Goal: Check status: Check status

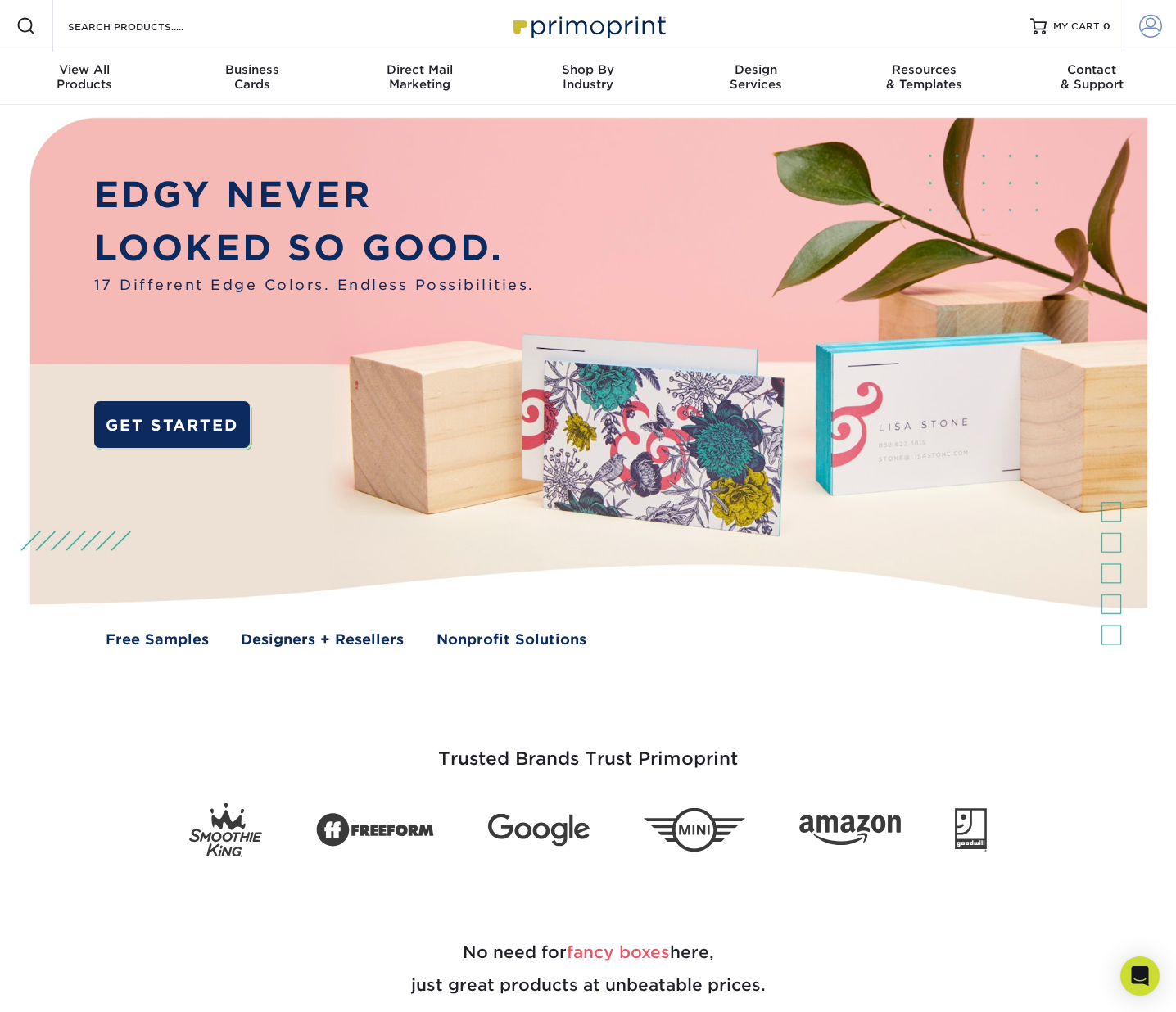
click at [1136, 24] on link "Account" at bounding box center [1149, 26] width 52 height 52
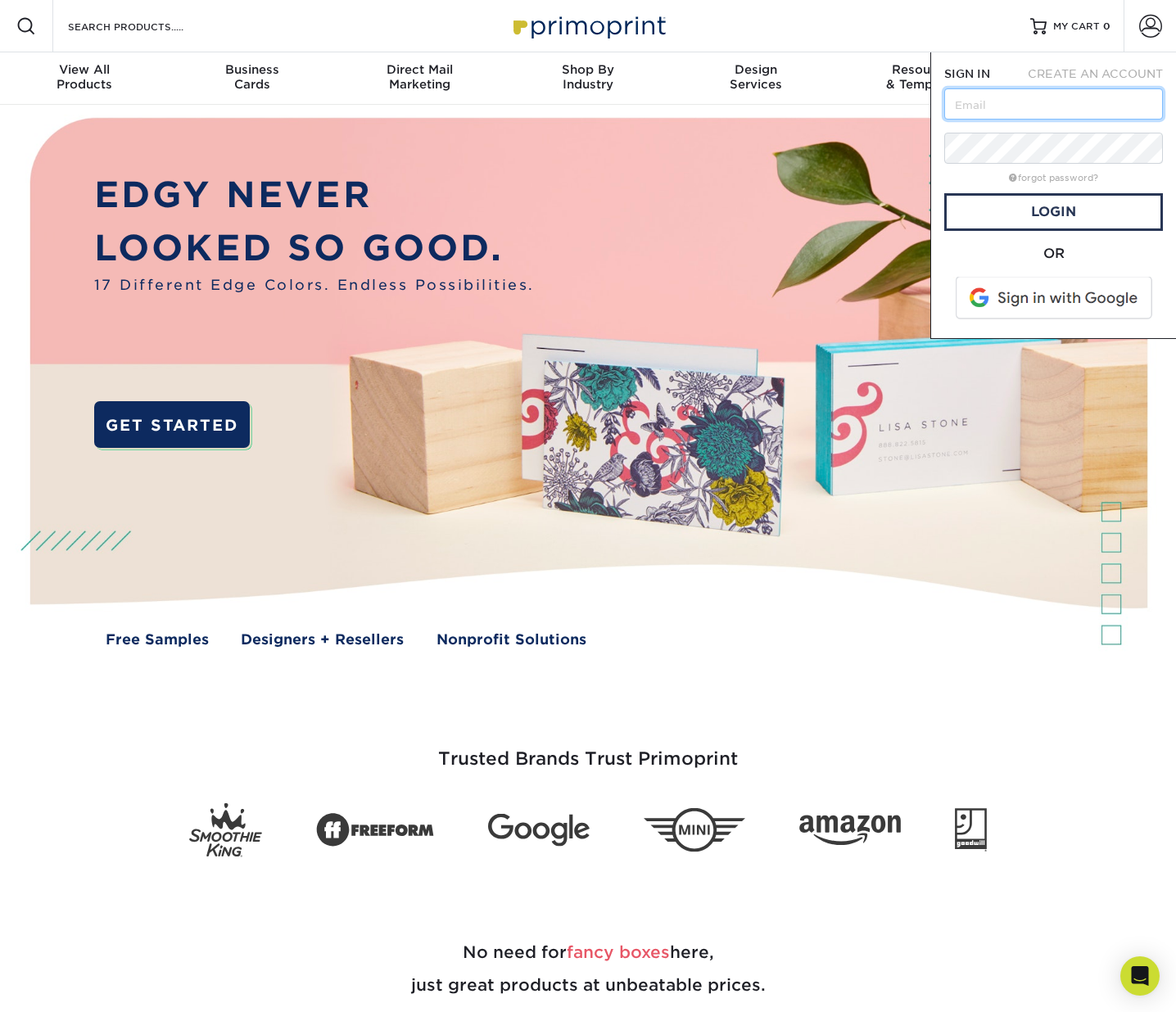
type input "[EMAIL_ADDRESS][DOMAIN_NAME]"
click at [1044, 220] on link "Login" at bounding box center [1054, 212] width 219 height 38
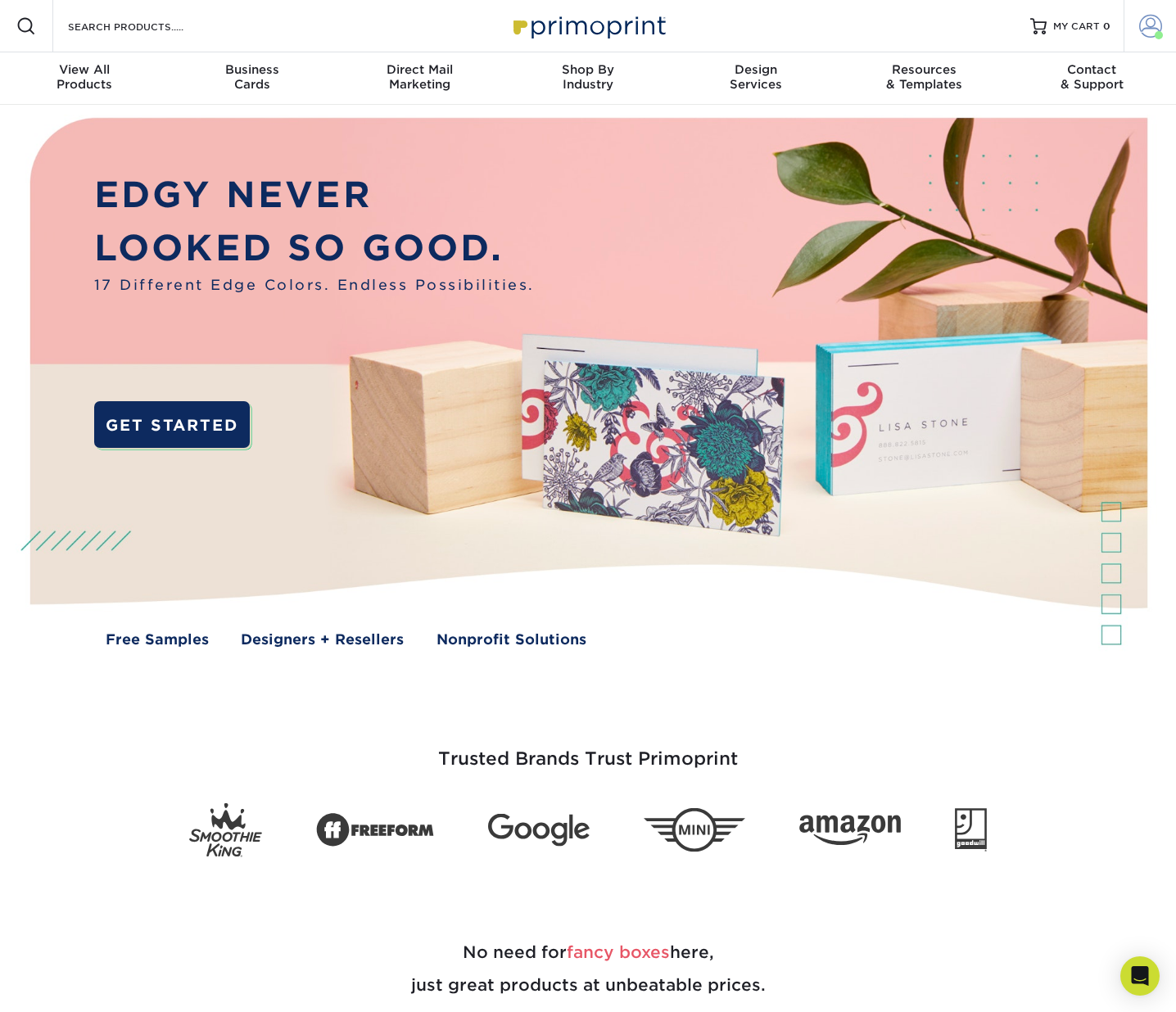
click at [1155, 29] on span at bounding box center [1150, 26] width 23 height 23
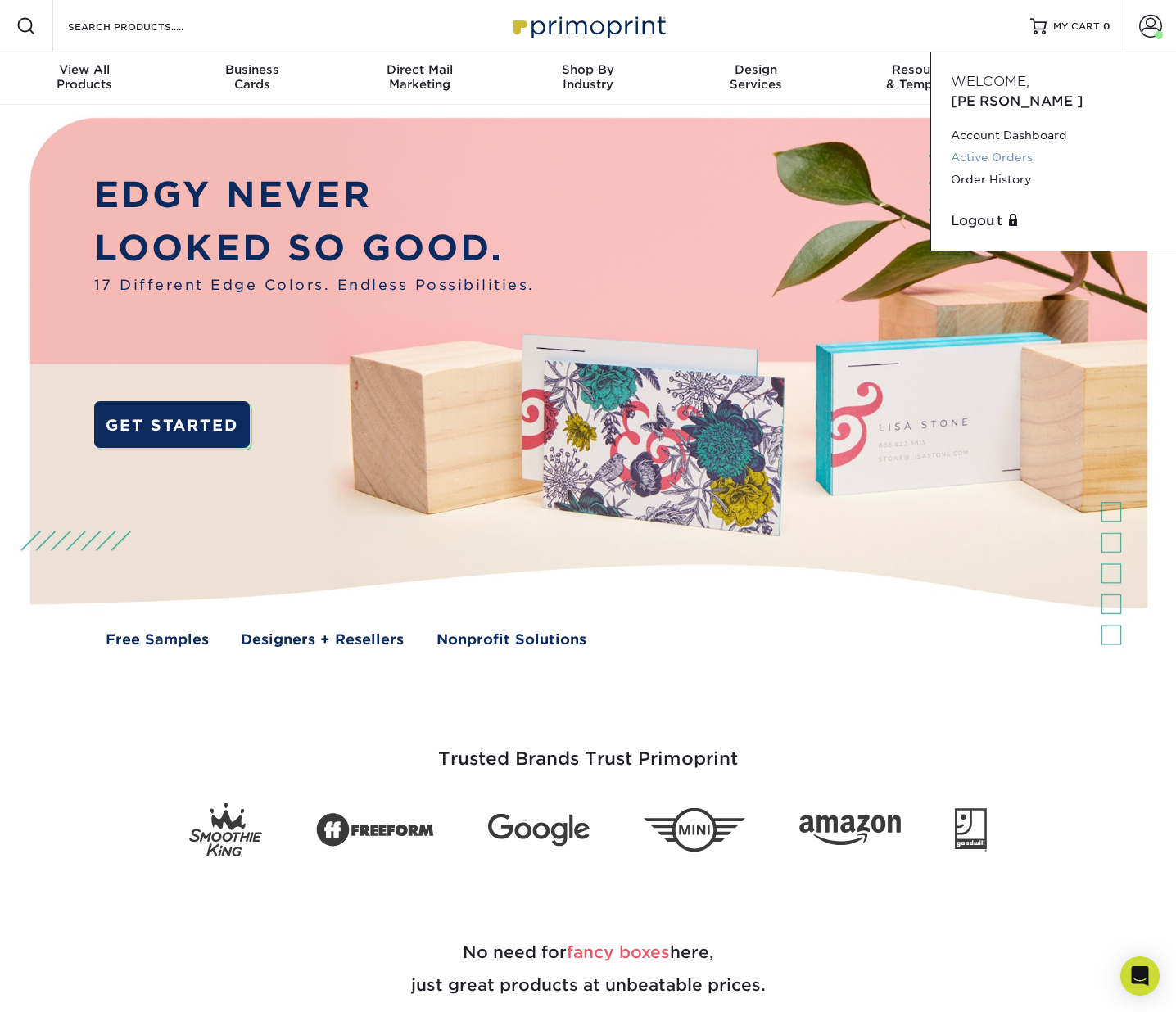
click at [997, 146] on link "Active Orders" at bounding box center [1053, 157] width 205 height 22
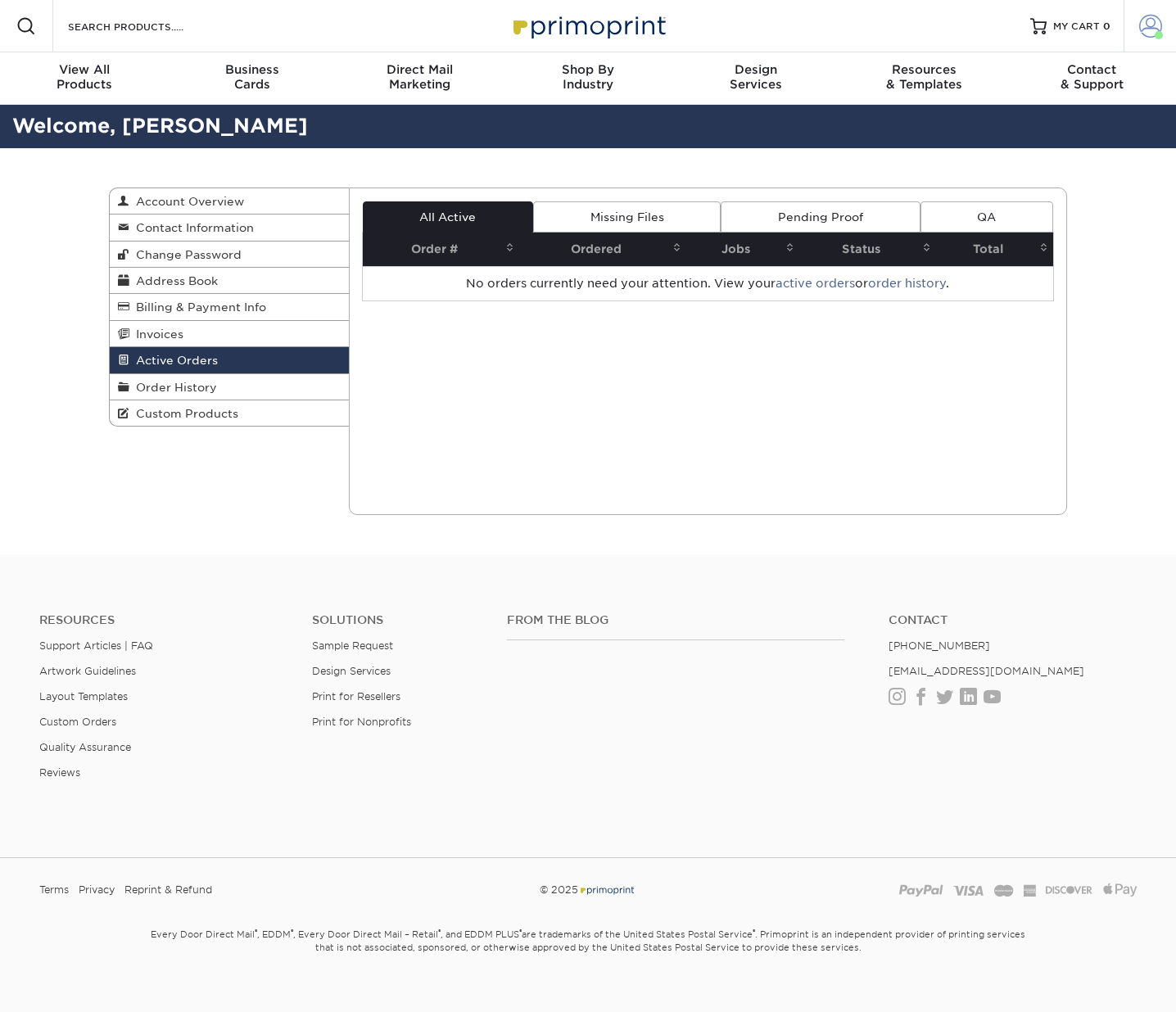
click at [1152, 26] on span at bounding box center [1150, 26] width 23 height 23
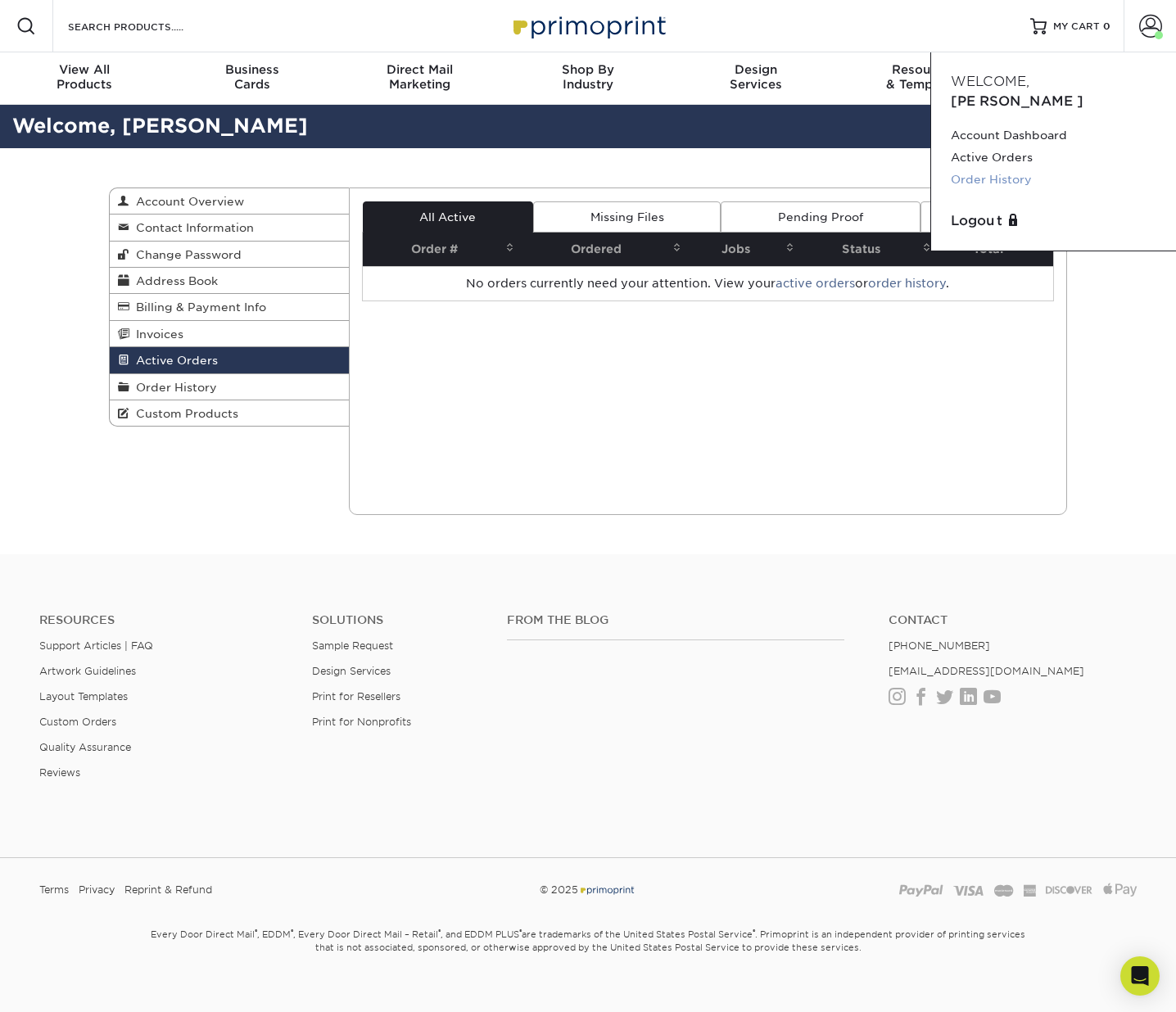
click at [1010, 168] on link "Order History" at bounding box center [1053, 179] width 205 height 22
